Goal: Information Seeking & Learning: Learn about a topic

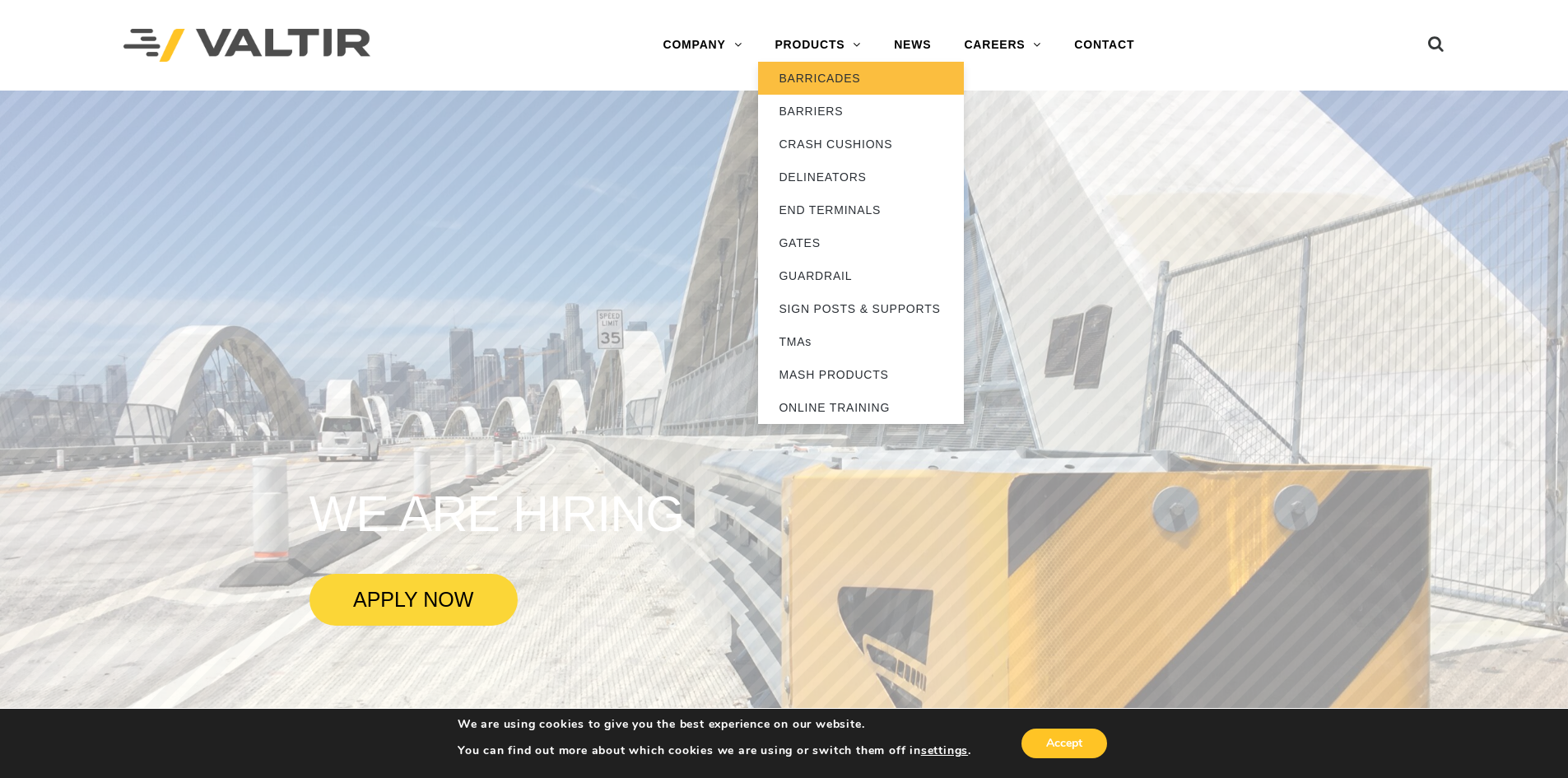
click at [828, 73] on link "BARRICADES" at bounding box center [861, 79] width 205 height 33
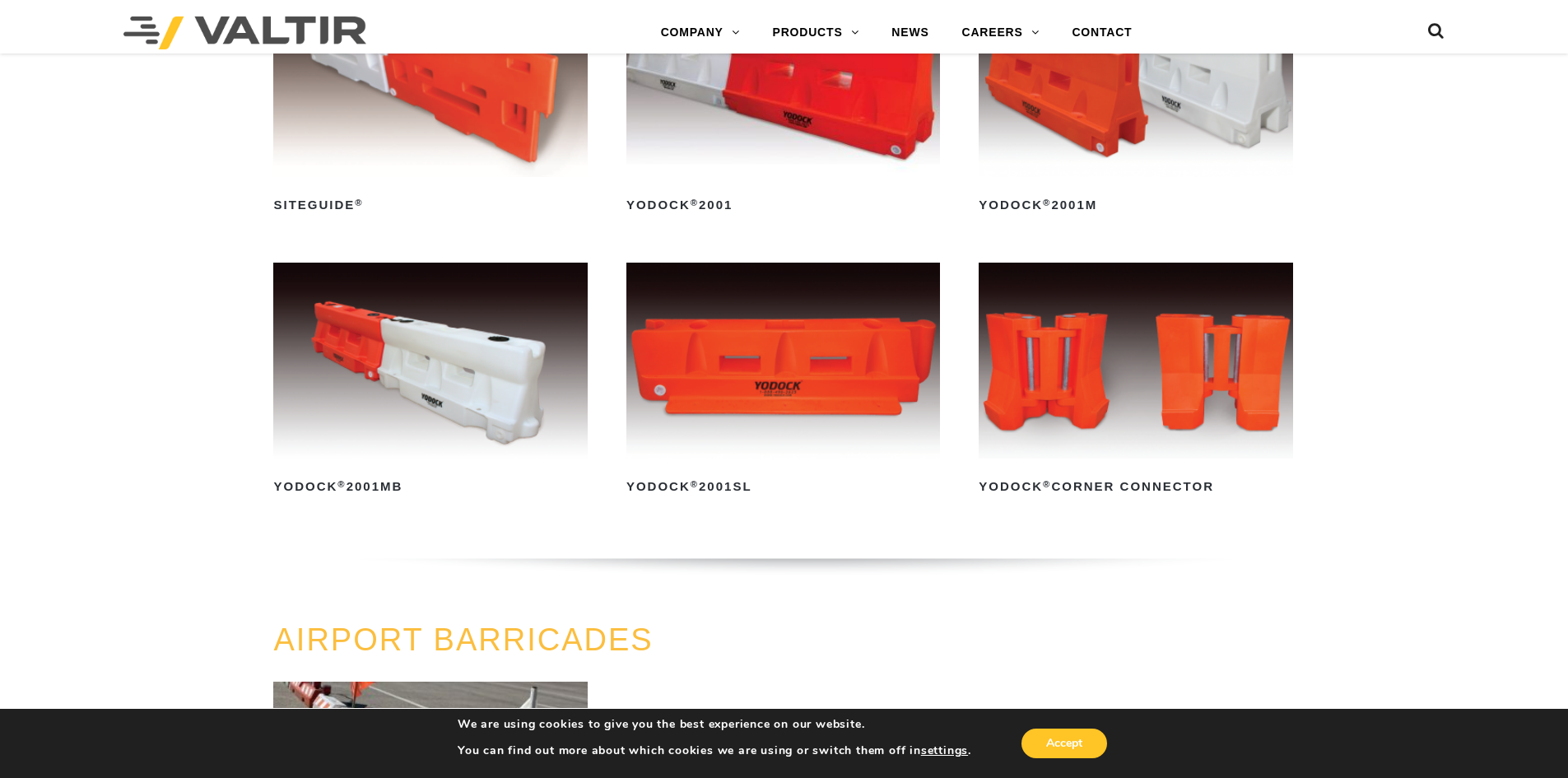
scroll to position [1401, 0]
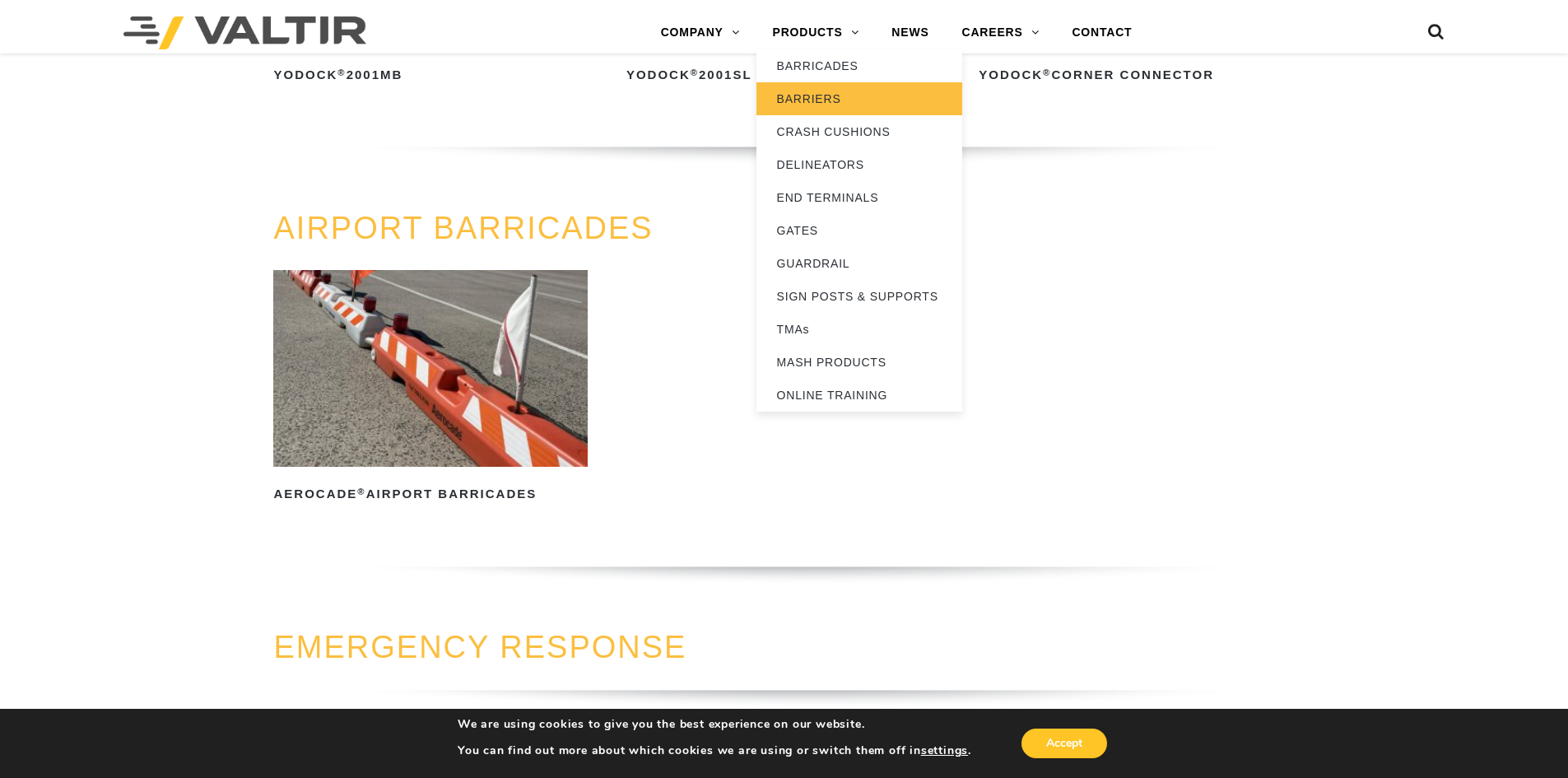
click at [822, 96] on link "BARRIERS" at bounding box center [860, 98] width 205 height 33
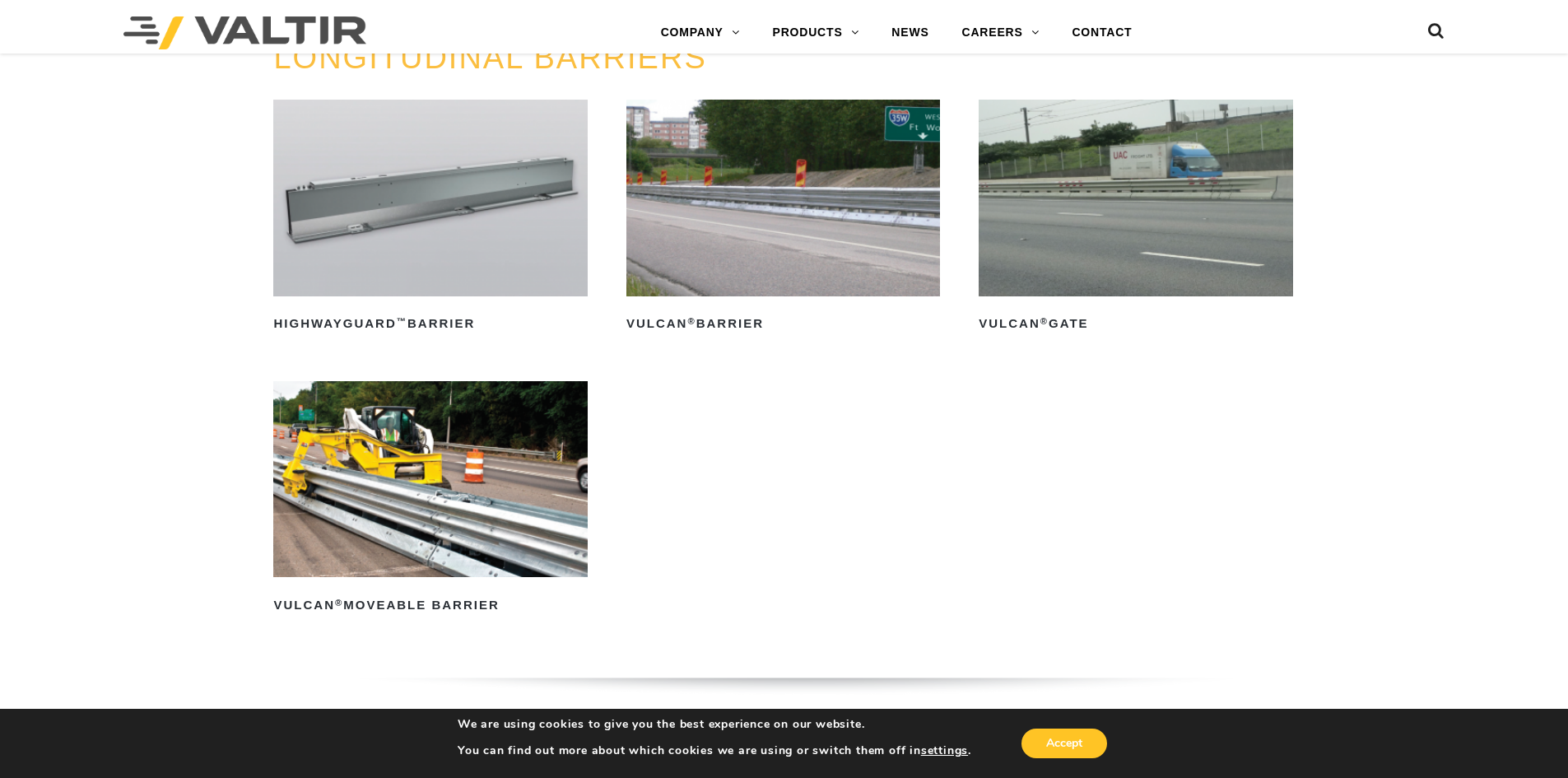
scroll to position [1977, 0]
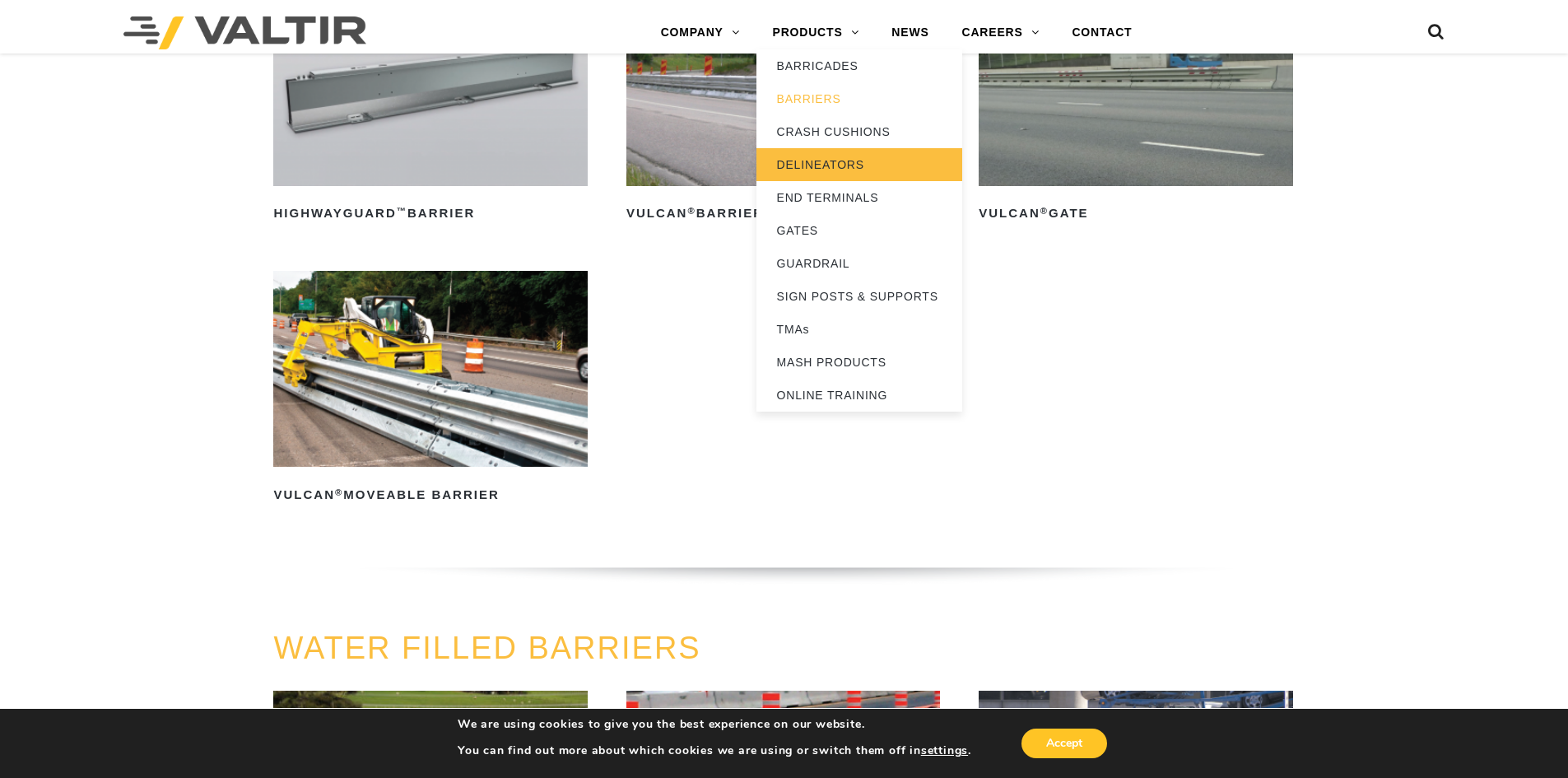
click at [843, 158] on link "DELINEATORS" at bounding box center [860, 165] width 205 height 33
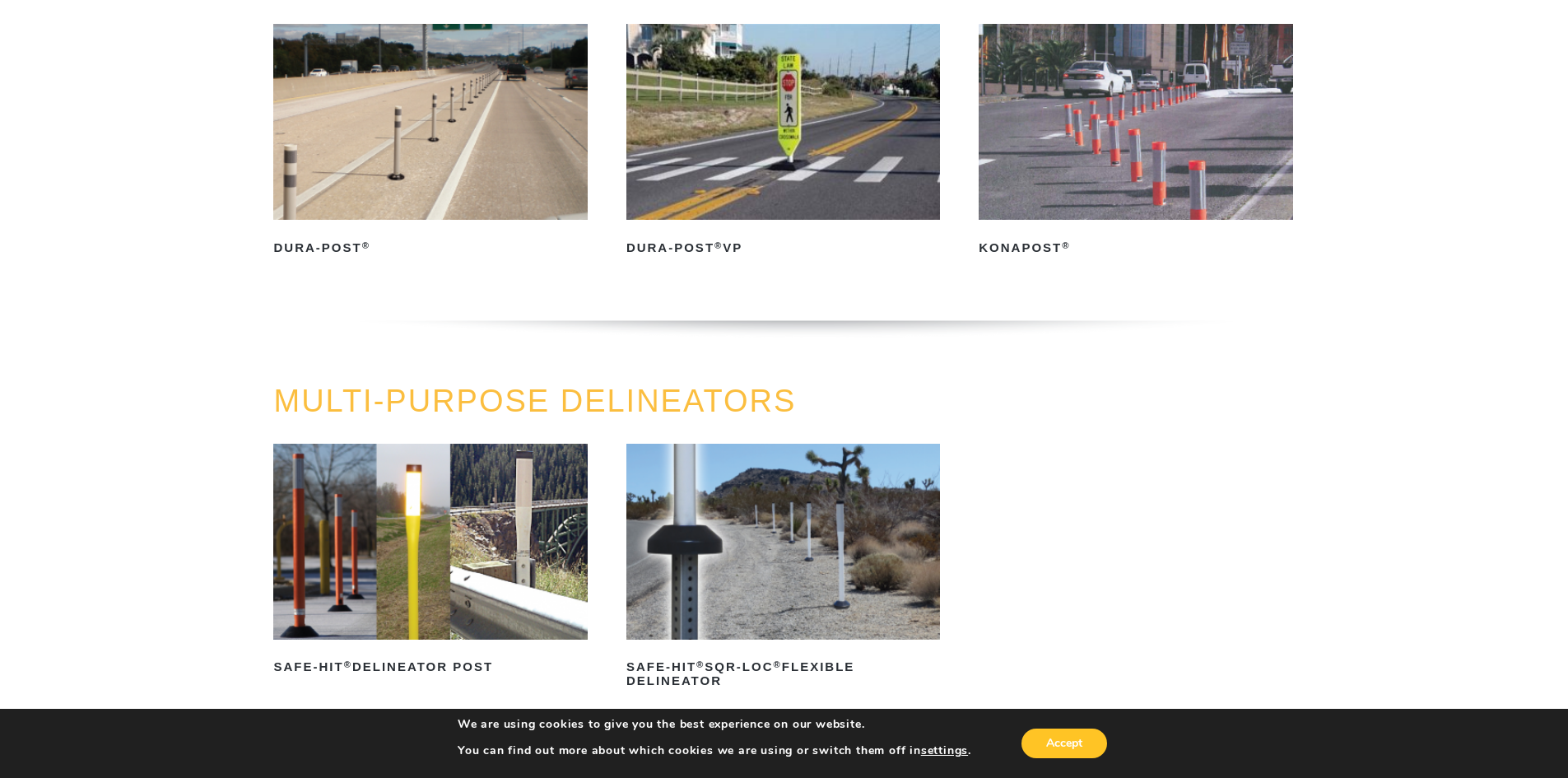
scroll to position [247, 0]
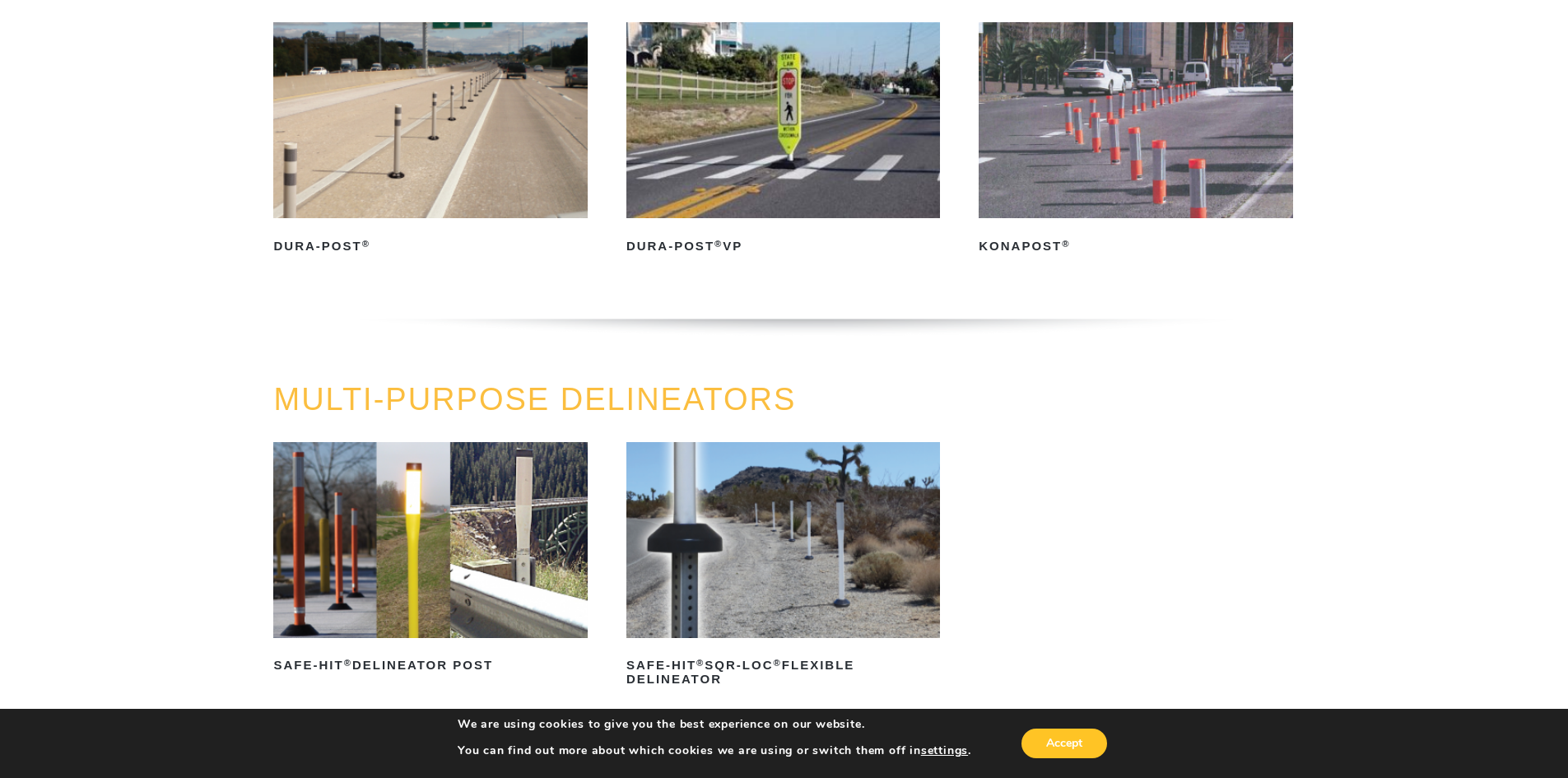
click at [440, 147] on img at bounding box center [430, 120] width 313 height 196
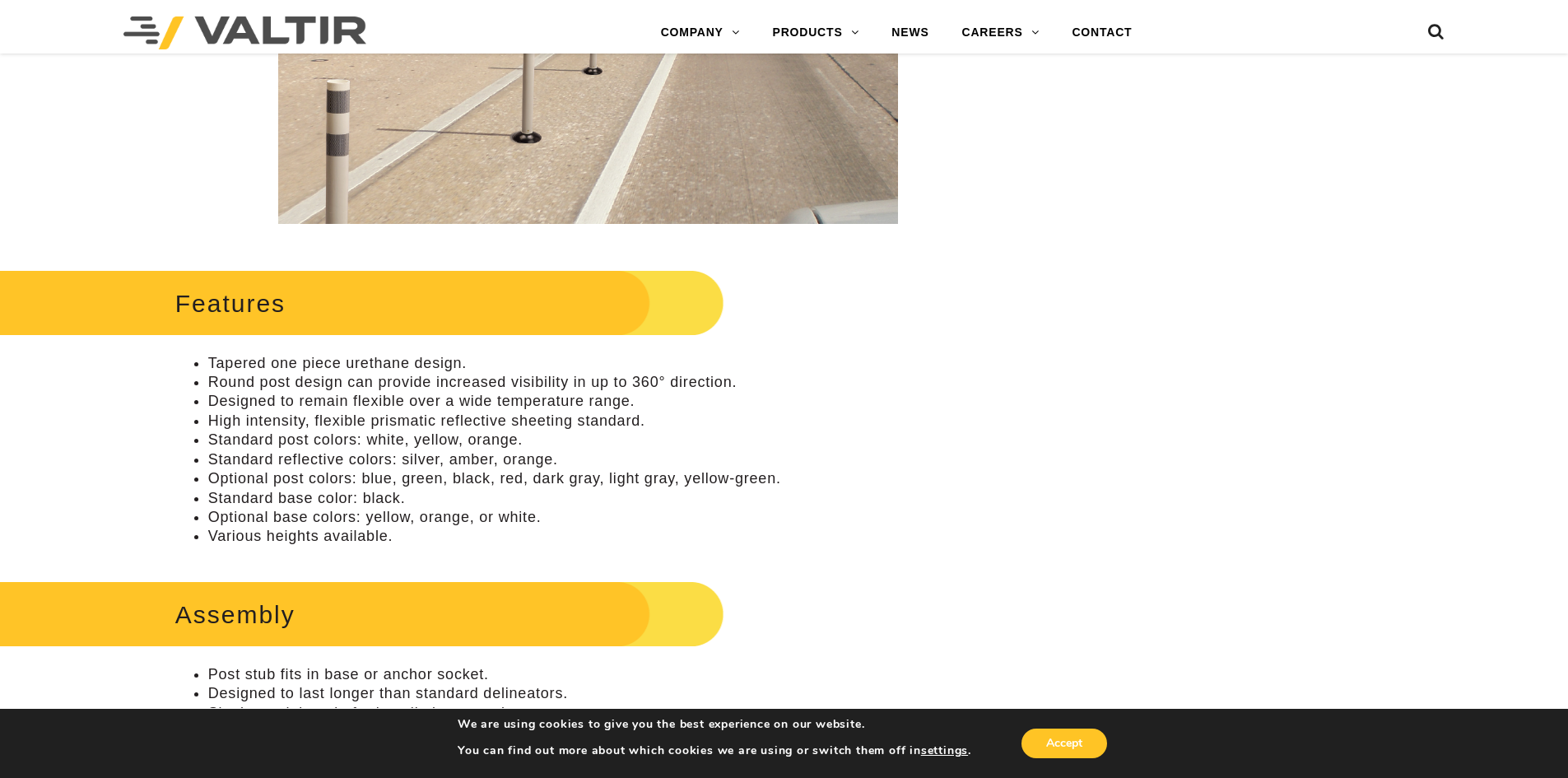
scroll to position [577, 0]
